Goal: Check status: Check status

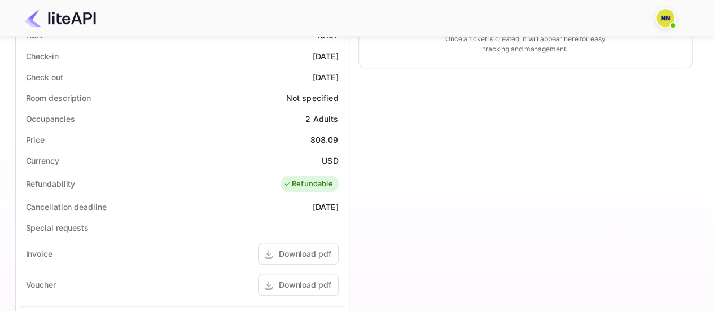
scroll to position [226, 0]
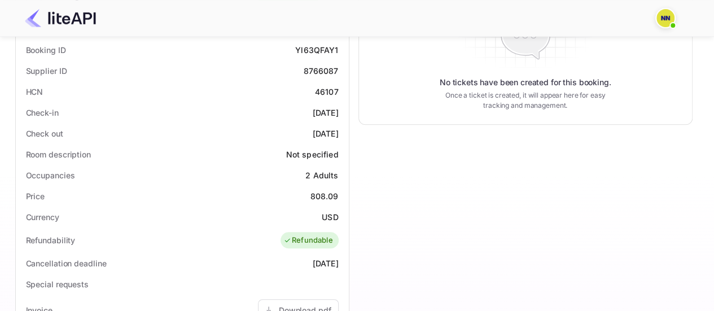
click at [323, 90] on div "46107" at bounding box center [327, 92] width 24 height 12
copy div "46107"
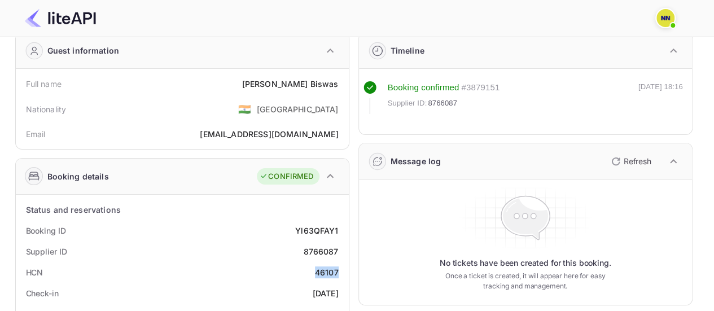
scroll to position [0, 0]
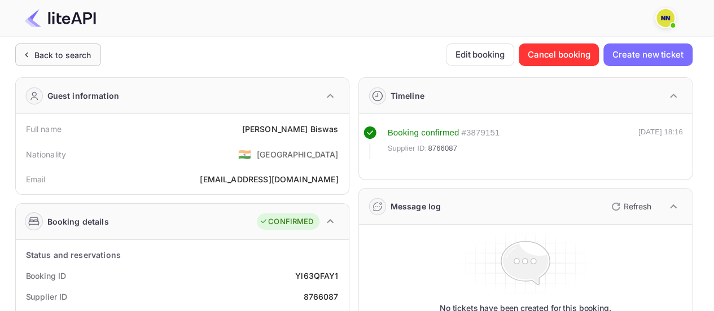
click at [52, 53] on div "Back to search" at bounding box center [62, 55] width 57 height 12
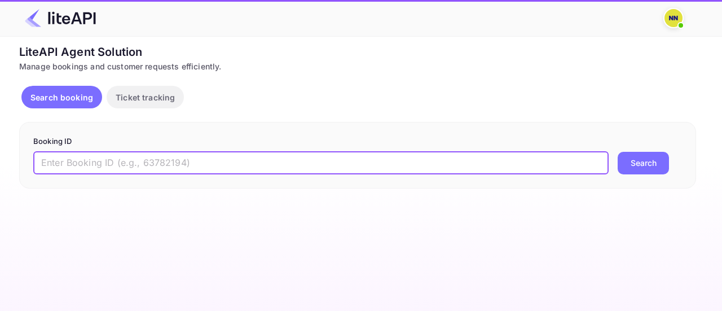
click at [172, 160] on input "text" at bounding box center [320, 163] width 575 height 23
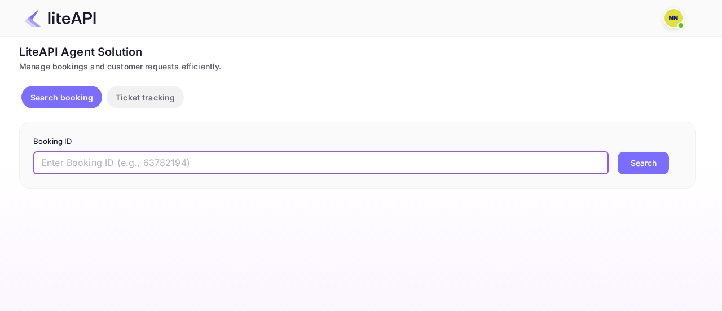
paste input "yZTWAnIlZ"
type input "yZTWAnIlZ"
click at [618, 152] on button "Search" at bounding box center [643, 163] width 51 height 23
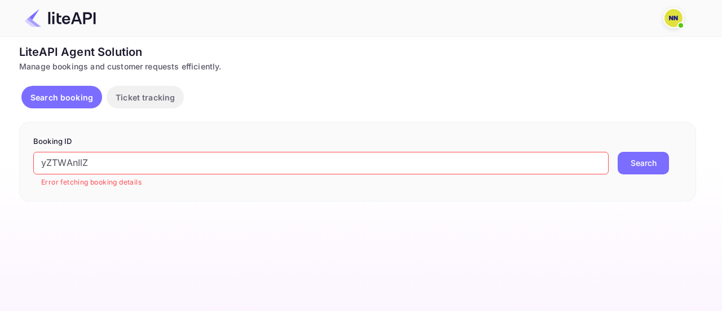
click at [633, 159] on button "Search" at bounding box center [643, 163] width 51 height 23
click at [363, 166] on input "yZTWAnIlZ" at bounding box center [320, 163] width 575 height 23
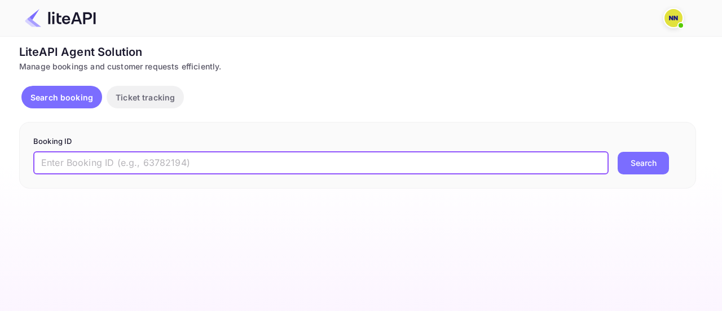
paste input "8766087"
type input "8766087"
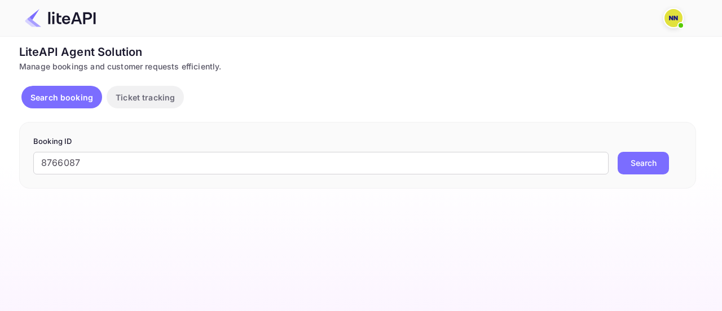
click at [659, 160] on button "Search" at bounding box center [643, 163] width 51 height 23
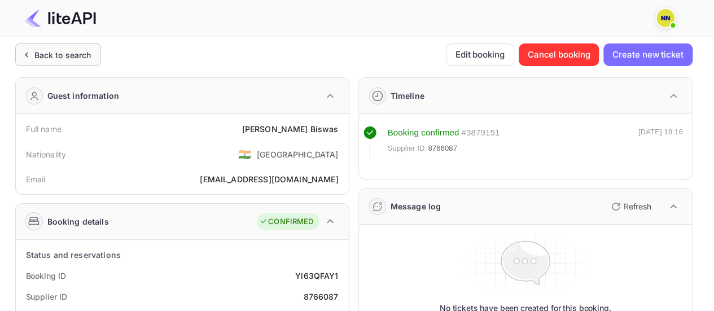
click at [89, 58] on div "Back to search" at bounding box center [62, 55] width 57 height 12
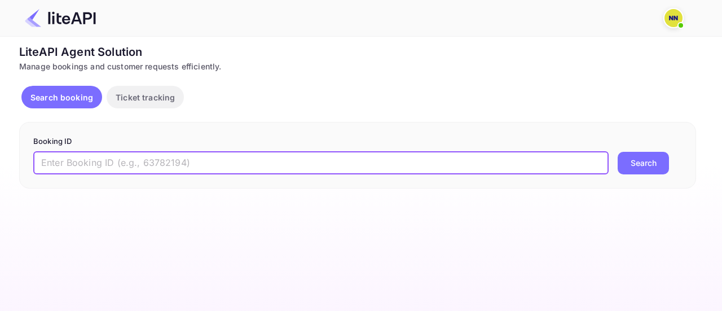
click at [155, 158] on input "text" at bounding box center [320, 163] width 575 height 23
paste input "yZTWAnIlZ"
click at [618, 152] on button "Search" at bounding box center [643, 163] width 51 height 23
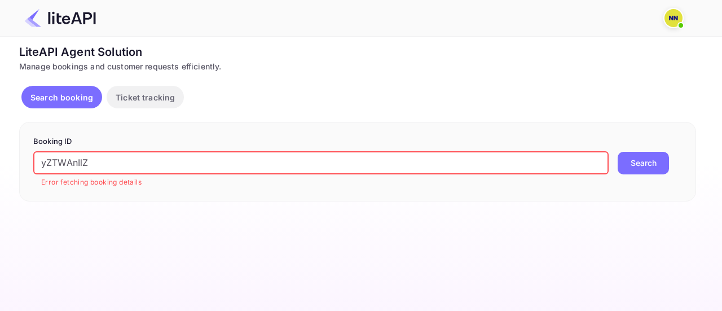
paste input "8859743"
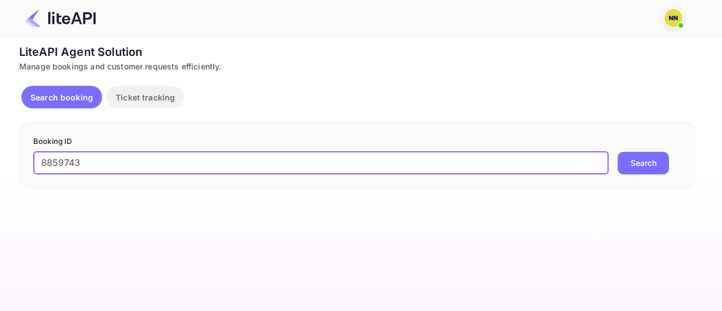
type input "8859743"
click at [618, 152] on button "Search" at bounding box center [643, 163] width 51 height 23
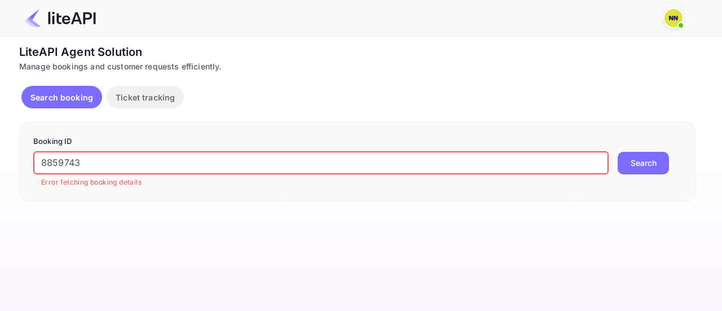
click at [642, 160] on button "Search" at bounding box center [643, 163] width 51 height 23
click at [648, 160] on button "Search" at bounding box center [643, 163] width 51 height 23
click at [57, 19] on img at bounding box center [60, 18] width 71 height 18
click at [132, 95] on p "Ticket tracking" at bounding box center [145, 97] width 59 height 12
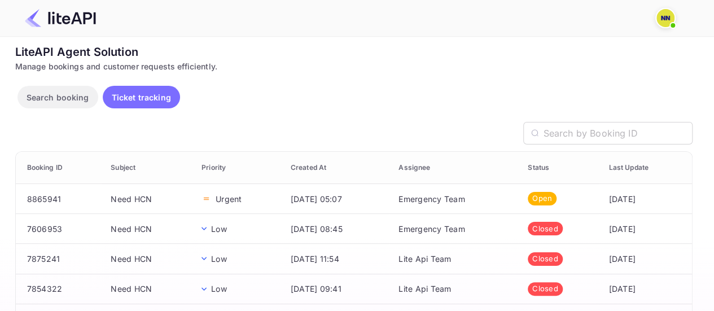
click at [105, 93] on button "Ticket tracking" at bounding box center [141, 97] width 77 height 23
click at [71, 92] on p "Search booking" at bounding box center [58, 97] width 63 height 12
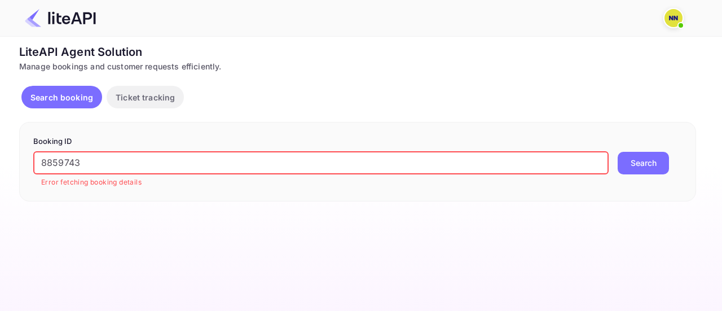
click at [202, 164] on input "8859743" at bounding box center [320, 163] width 575 height 23
click at [202, 165] on input "8859743" at bounding box center [320, 163] width 575 height 23
click at [644, 161] on button "Search" at bounding box center [643, 163] width 51 height 23
click at [156, 99] on p "Ticket tracking" at bounding box center [145, 97] width 59 height 12
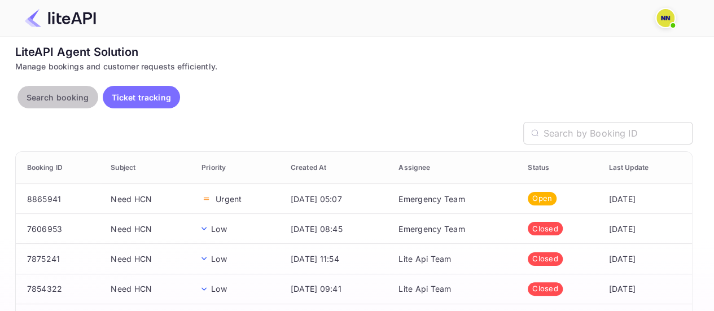
click at [57, 102] on p "Search booking" at bounding box center [58, 97] width 63 height 12
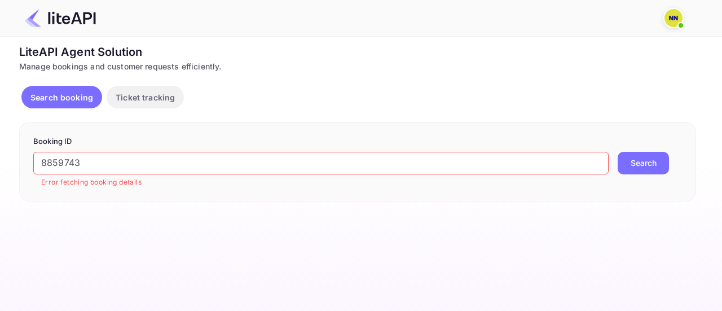
click at [628, 156] on button "Search" at bounding box center [643, 163] width 51 height 23
click at [103, 171] on input "8859743" at bounding box center [320, 163] width 575 height 23
paste input "nGlRAeqeQ"
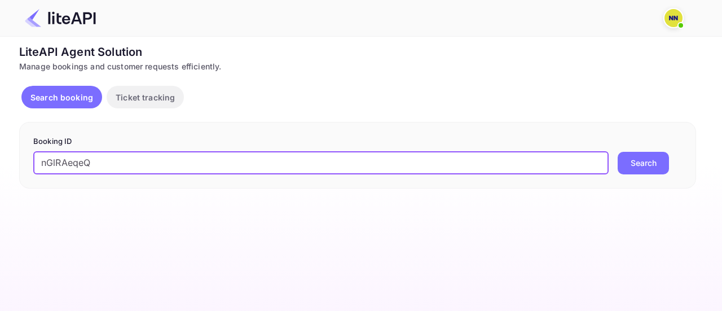
type input "nGlRAeqeQ"
click at [618, 152] on button "Search" at bounding box center [643, 163] width 51 height 23
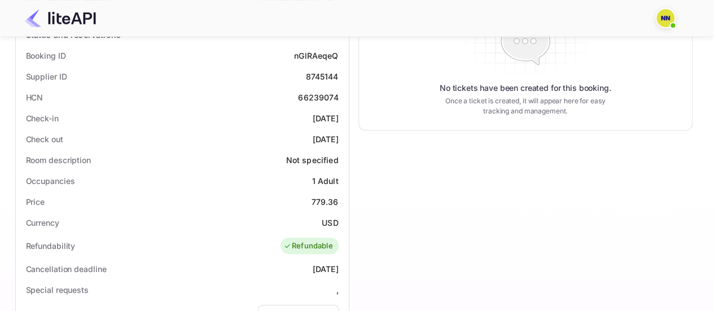
scroll to position [226, 0]
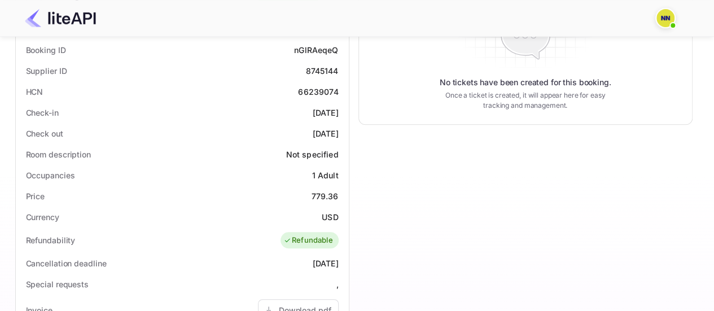
click at [315, 94] on div "66239074" at bounding box center [318, 92] width 40 height 12
copy div "66239074"
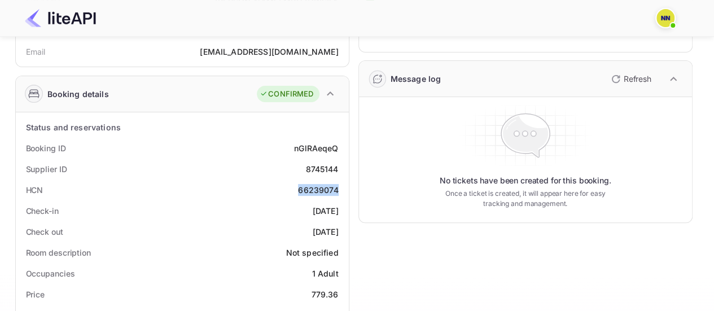
scroll to position [113, 0]
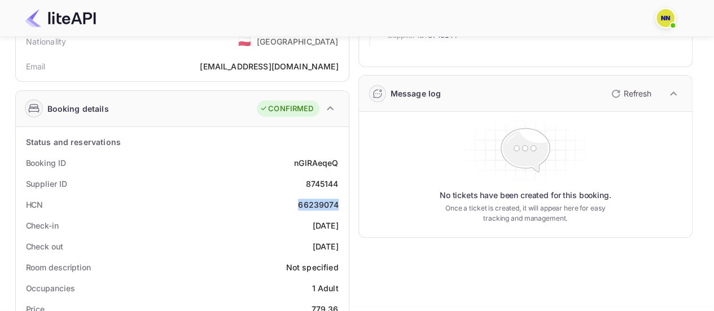
copy div "66239074"
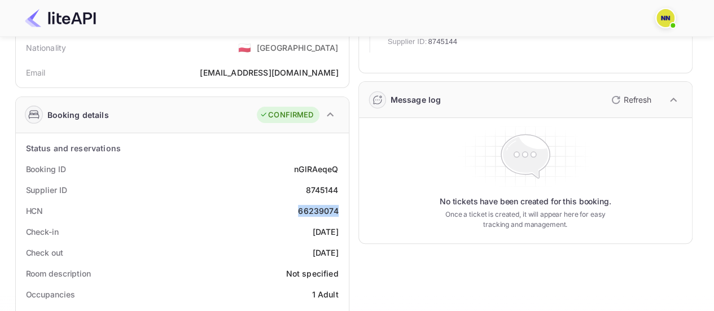
scroll to position [0, 0]
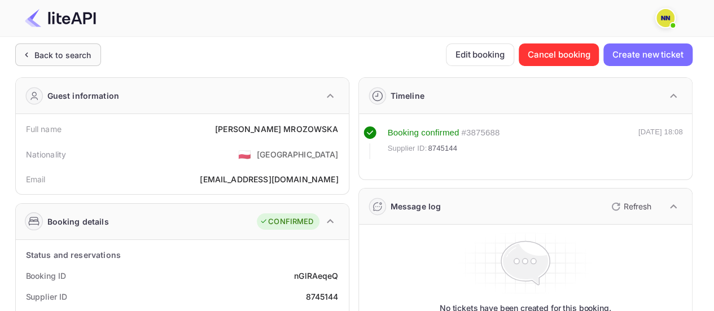
click at [78, 56] on div "Back to search" at bounding box center [62, 55] width 57 height 12
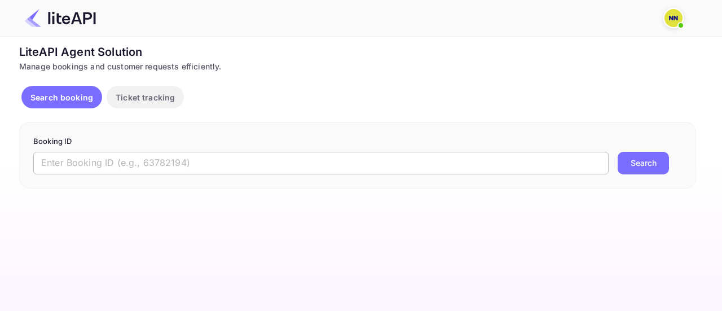
click at [175, 155] on input "text" at bounding box center [320, 163] width 575 height 23
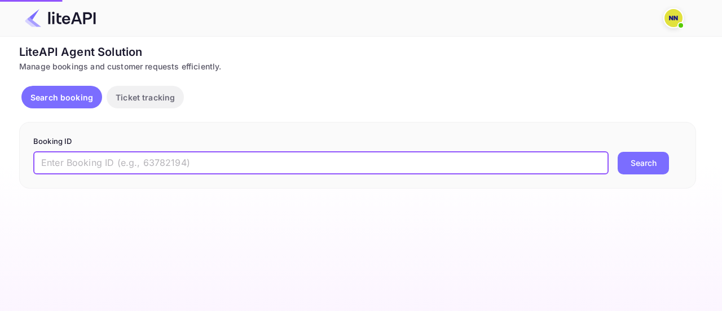
paste input "nXJZXOG-H"
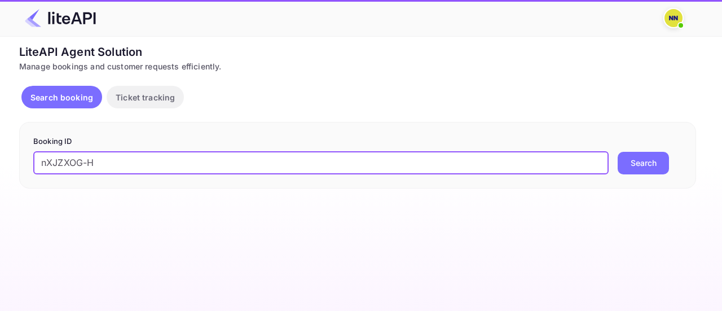
type input "nXJZXOG-H"
click at [618, 152] on button "Search" at bounding box center [643, 163] width 51 height 23
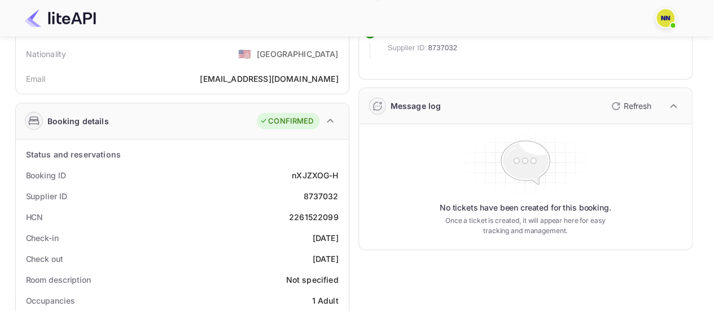
scroll to position [169, 0]
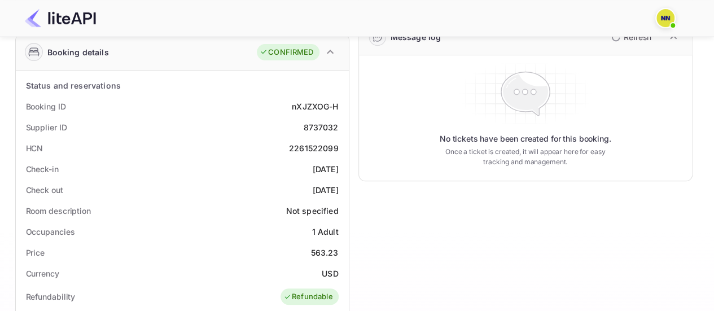
click at [327, 149] on div "2261522099" at bounding box center [314, 148] width 50 height 12
copy div "2261522099"
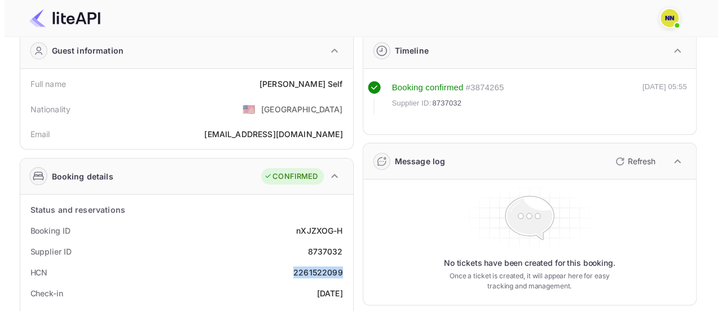
scroll to position [0, 0]
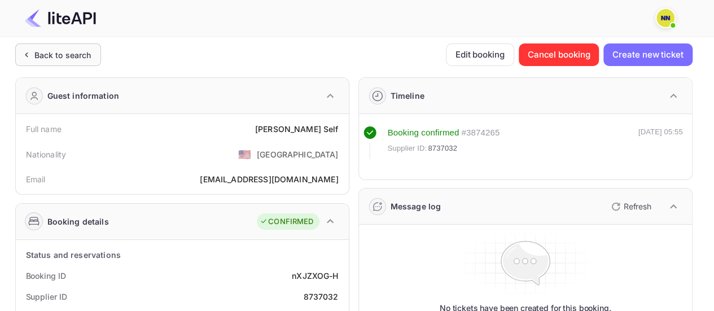
click at [78, 58] on div "Back to search" at bounding box center [62, 55] width 57 height 12
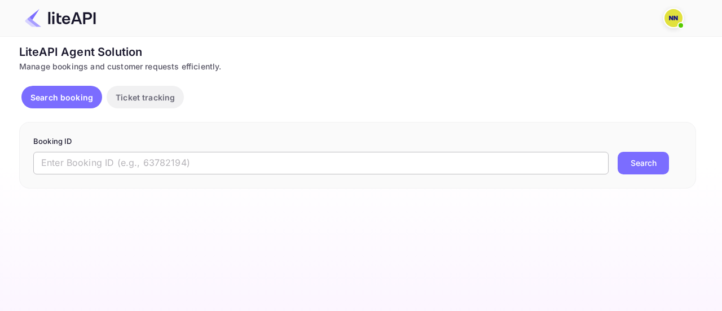
click at [198, 152] on input "text" at bounding box center [320, 163] width 575 height 23
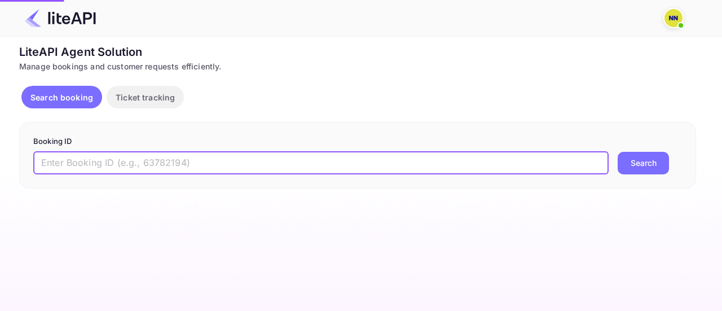
paste input "5400167"
type input "5400167"
click at [618, 152] on button "Search" at bounding box center [643, 163] width 51 height 23
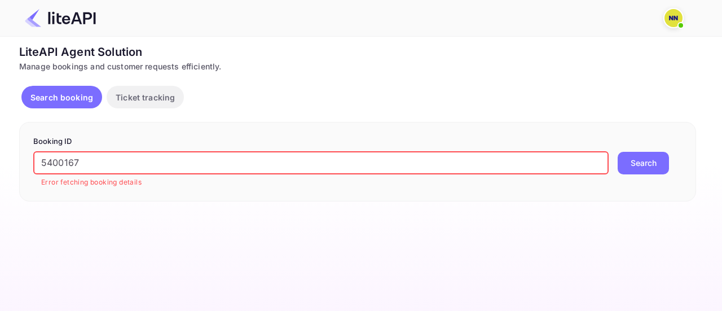
click at [672, 19] on img at bounding box center [673, 18] width 18 height 18
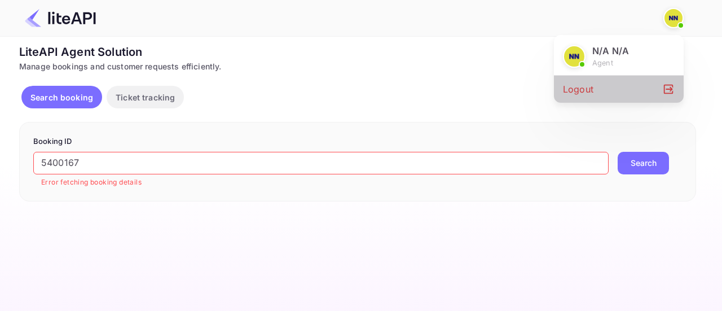
click at [622, 100] on div "Logout" at bounding box center [619, 89] width 130 height 27
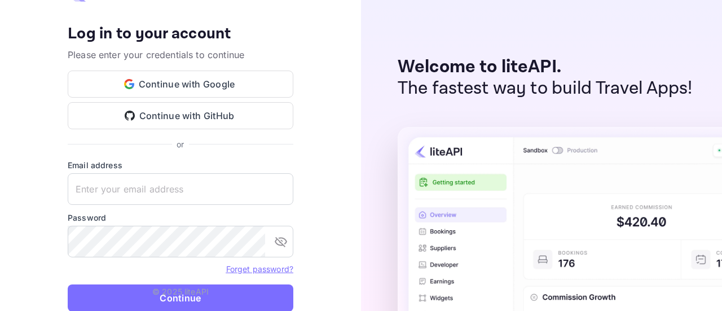
type input "password@tbo.com"
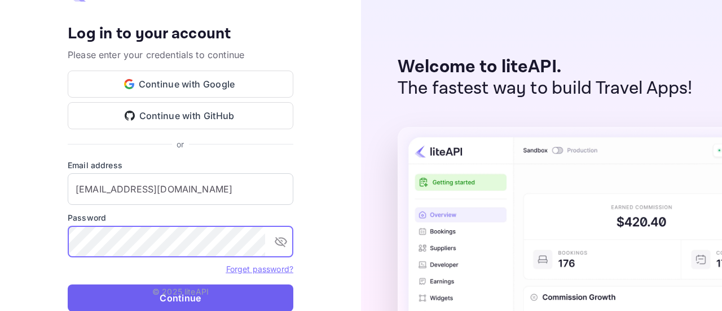
click at [130, 291] on button "Continue" at bounding box center [181, 297] width 226 height 27
